Goal: Find contact information: Find contact information

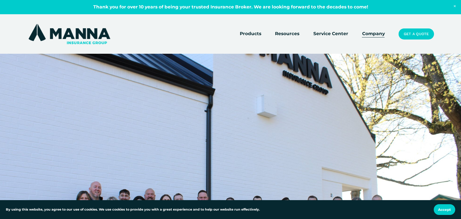
scroll to position [31, 0]
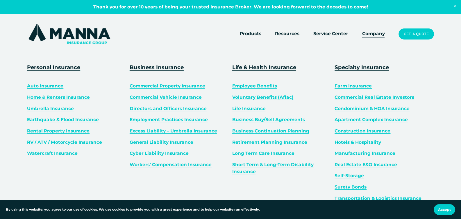
click at [55, 86] on span "Auto Insurance" at bounding box center [45, 86] width 36 height 6
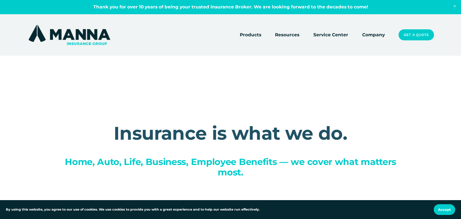
click at [417, 35] on link "Get a Quote" at bounding box center [415, 34] width 35 height 11
click at [337, 33] on link "Service Center" at bounding box center [330, 35] width 35 height 8
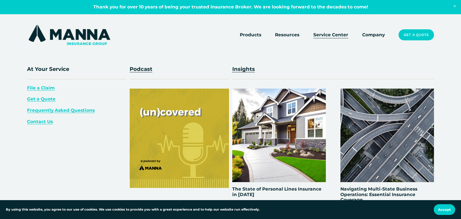
click at [287, 33] on span "Resources" at bounding box center [287, 34] width 24 height 7
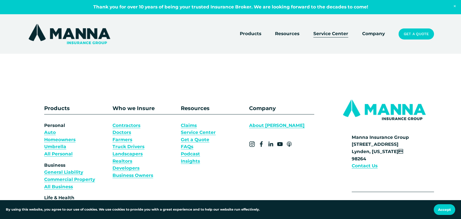
scroll to position [427, 0]
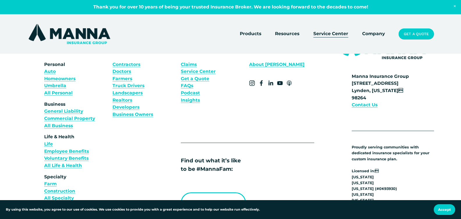
click at [366, 104] on strong "Contact Us" at bounding box center [365, 105] width 26 height 6
